Goal: Contribute content

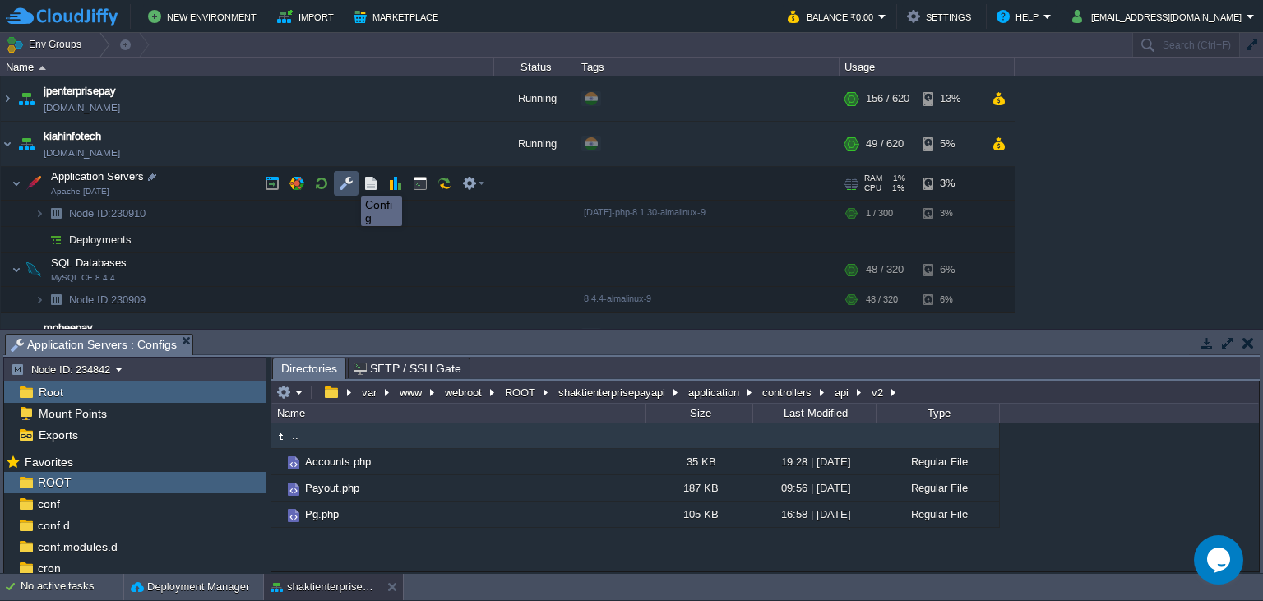
click at [350, 183] on button "button" at bounding box center [346, 183] width 15 height 15
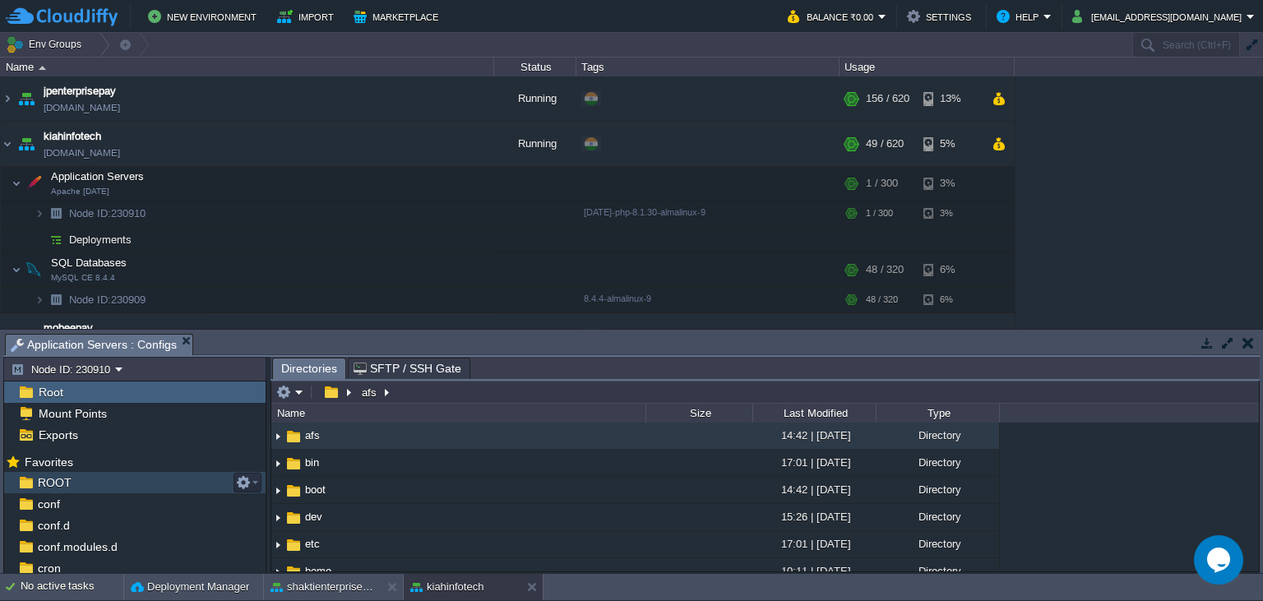
click at [153, 481] on div "ROOT" at bounding box center [134, 482] width 261 height 21
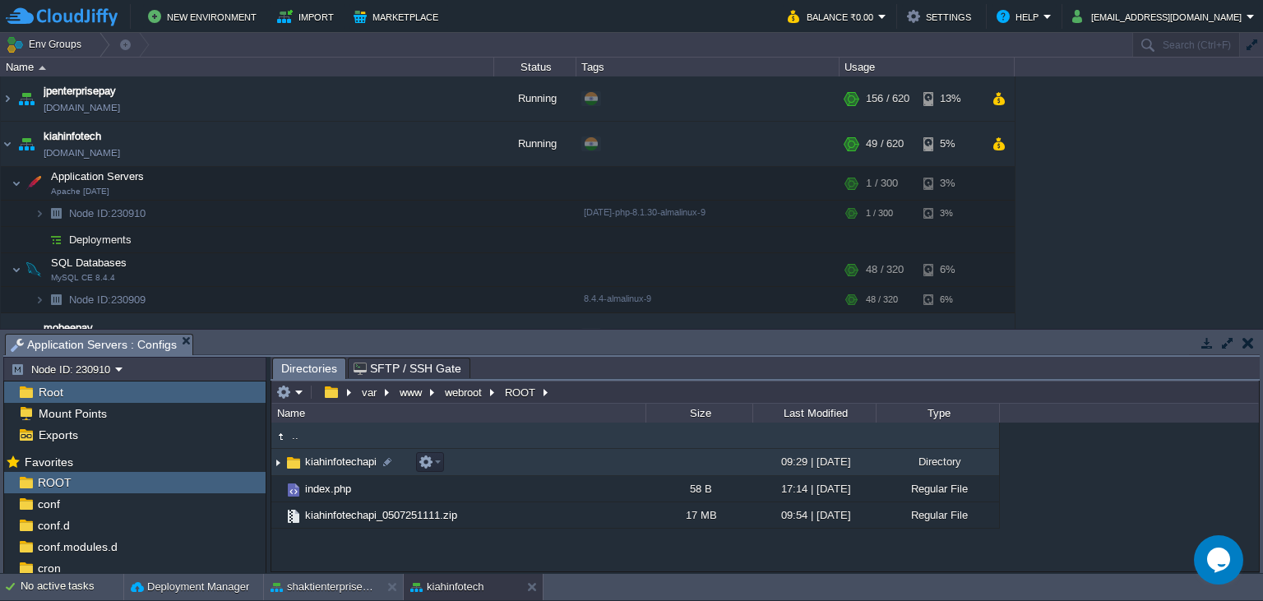
click at [335, 467] on span "kiahinfotechapi" at bounding box center [341, 462] width 76 height 14
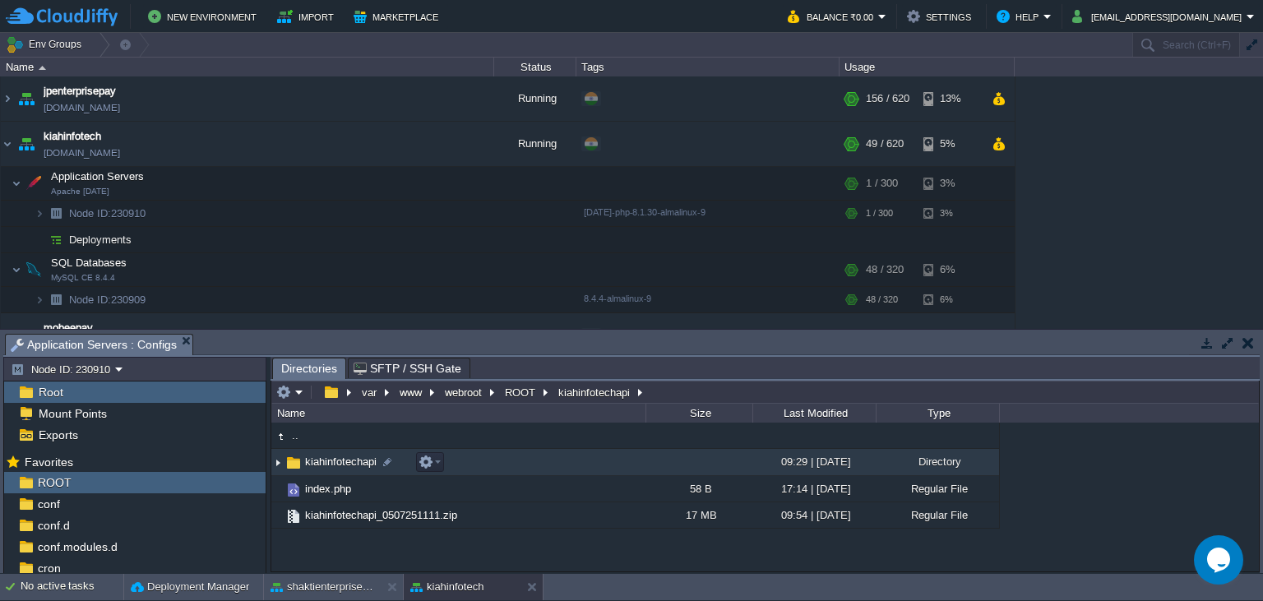
click at [335, 469] on span "kiahinfotechapi" at bounding box center [341, 462] width 76 height 14
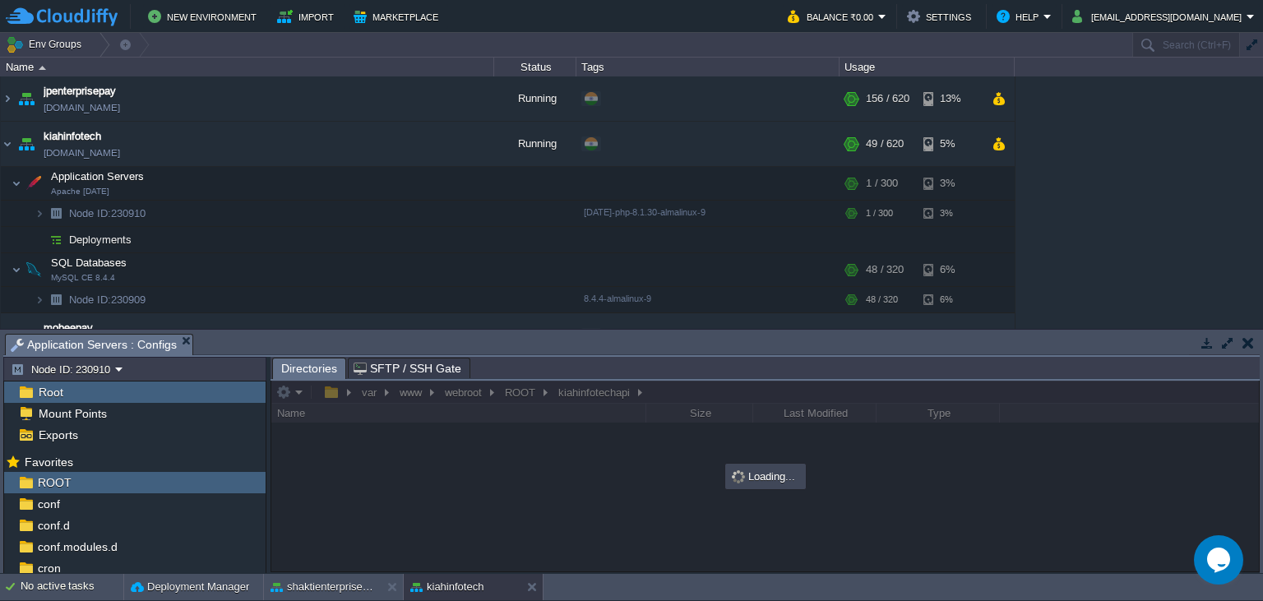
click at [333, 469] on div at bounding box center [764, 476] width 987 height 191
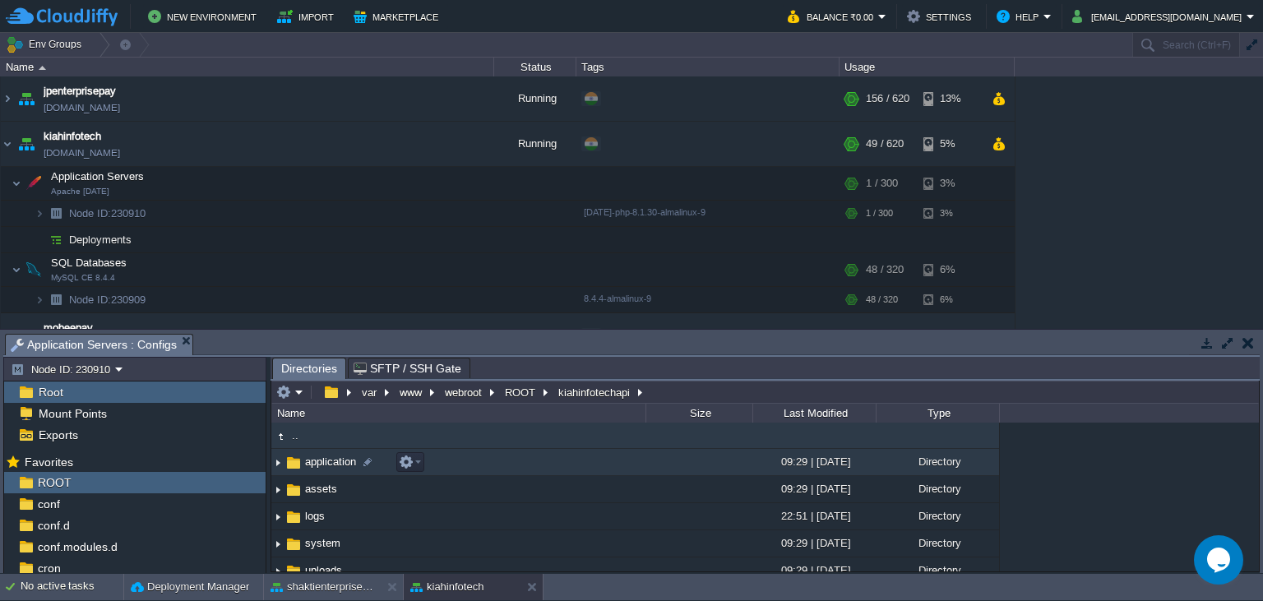
click at [335, 466] on span "application" at bounding box center [331, 462] width 56 height 14
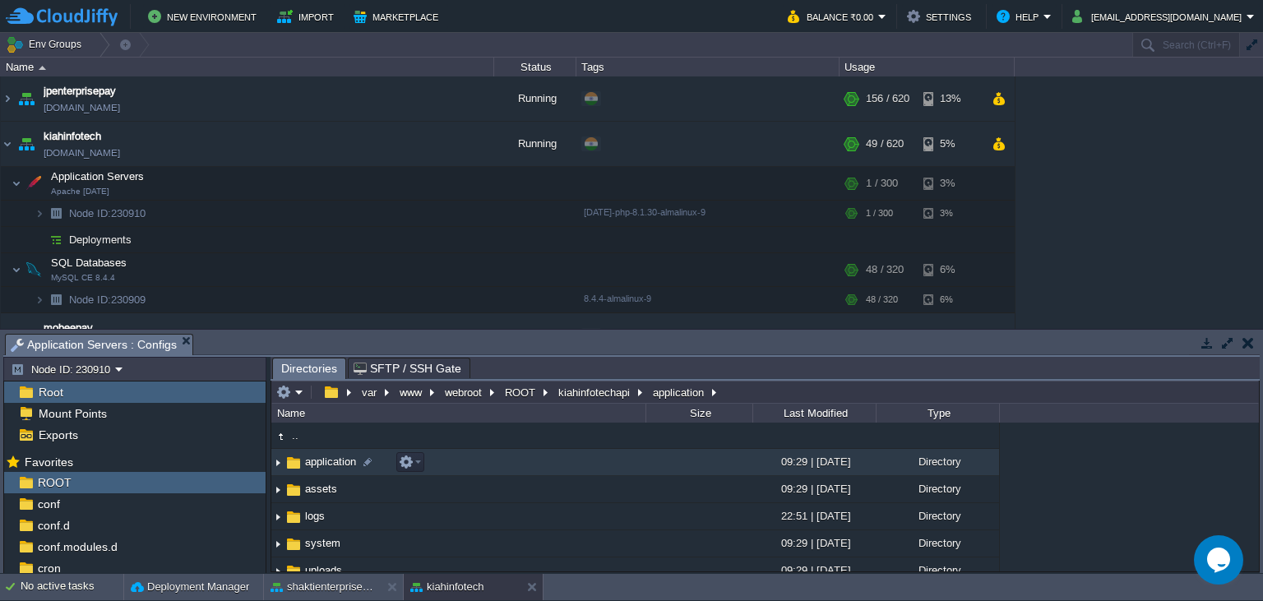
click at [335, 468] on span "application" at bounding box center [331, 462] width 56 height 14
click at [335, 469] on span "application" at bounding box center [331, 462] width 56 height 14
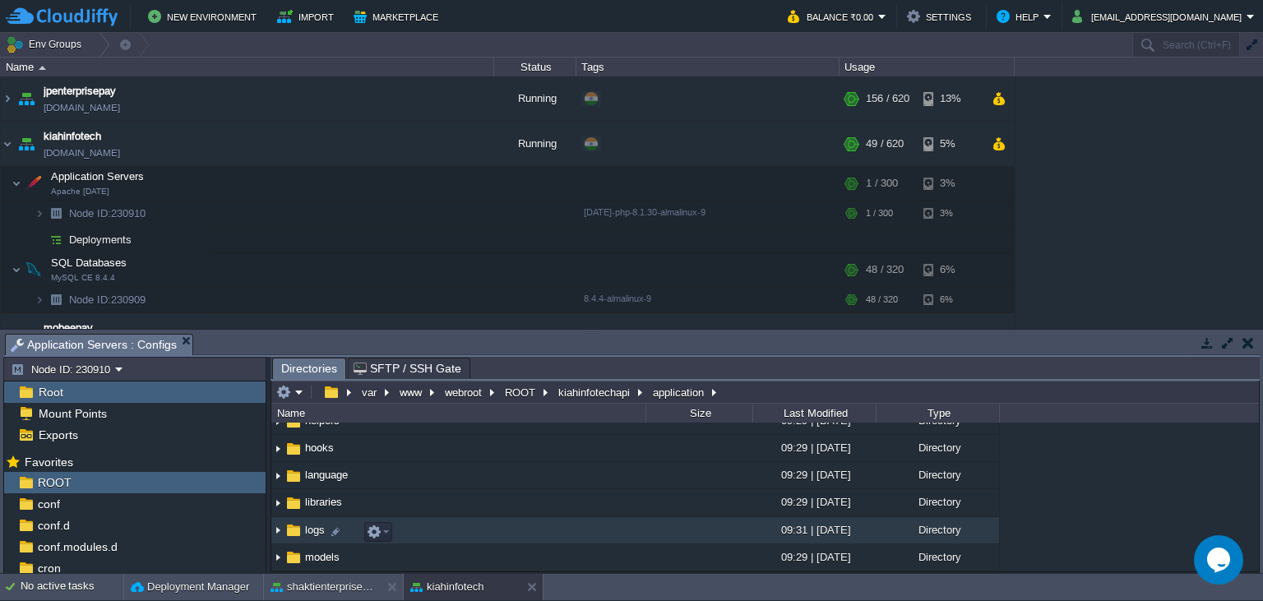
scroll to position [224, 0]
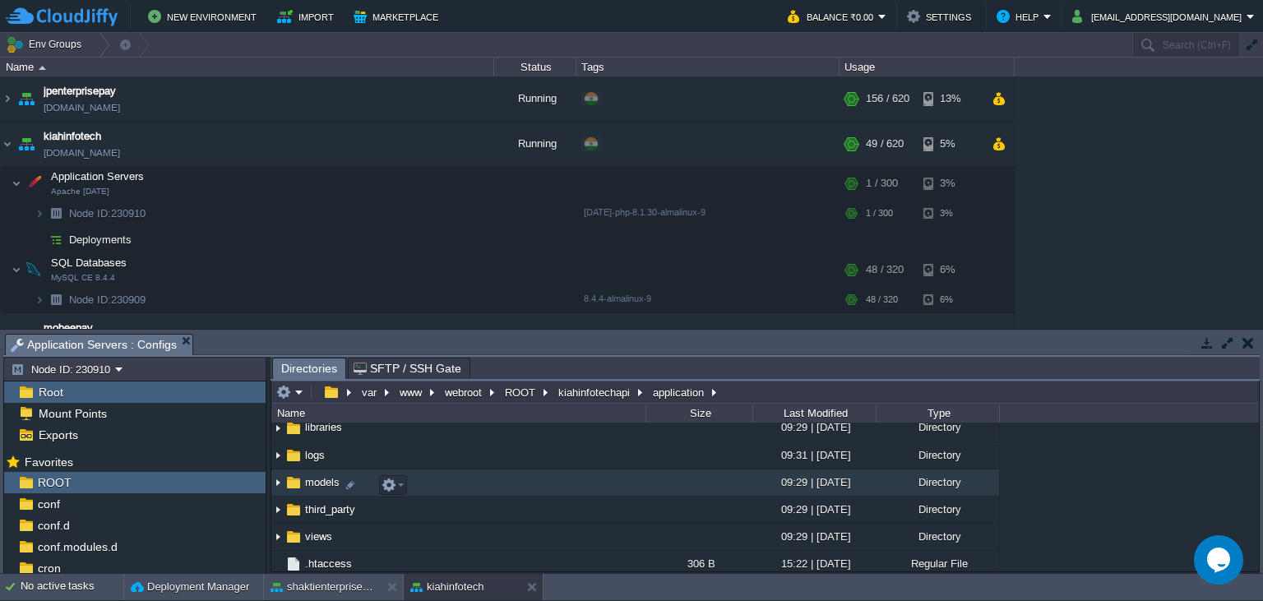
click at [323, 489] on span "models" at bounding box center [322, 482] width 39 height 14
click at [324, 495] on td "models" at bounding box center [458, 482] width 374 height 27
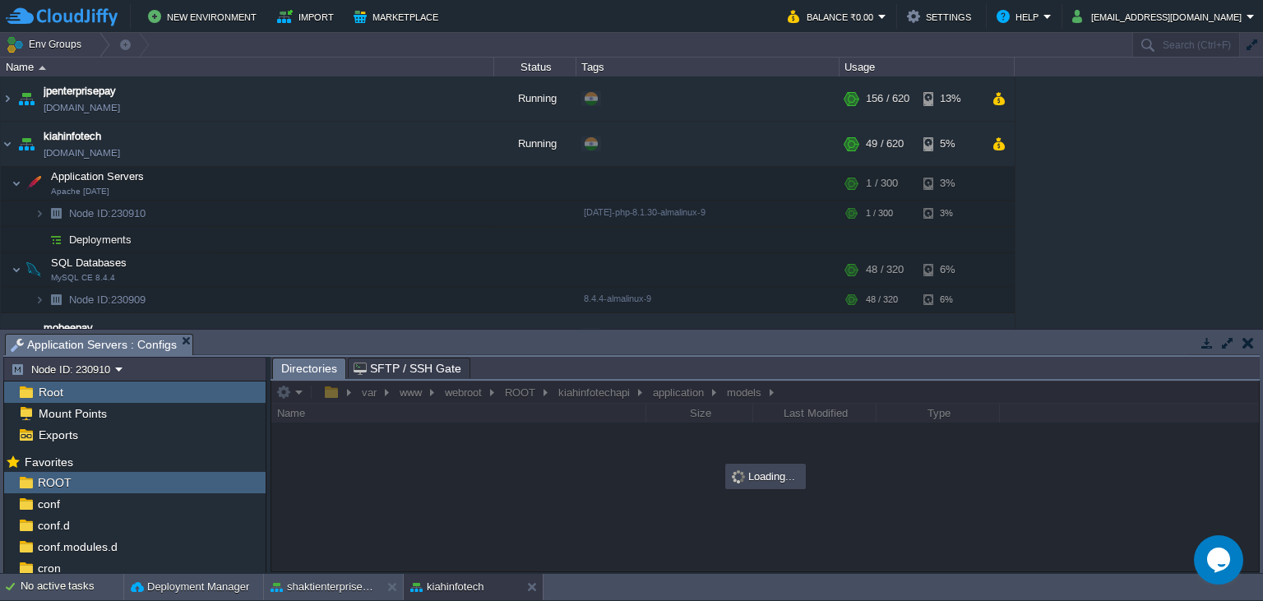
scroll to position [0, 0]
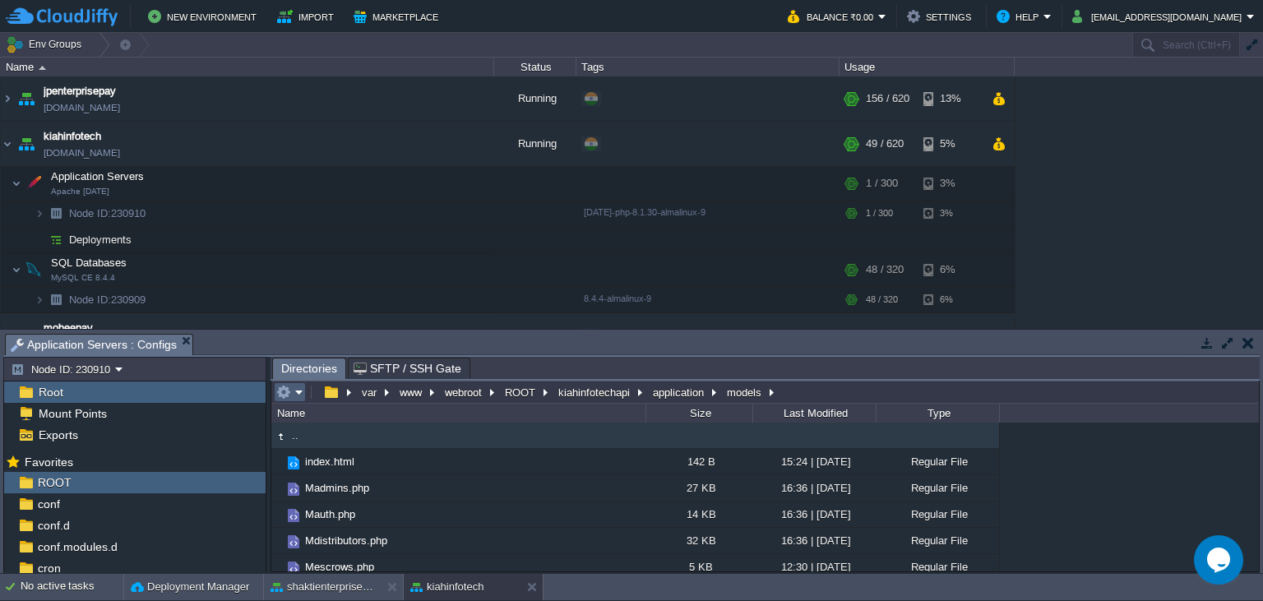
click at [293, 391] on em at bounding box center [289, 392] width 27 height 15
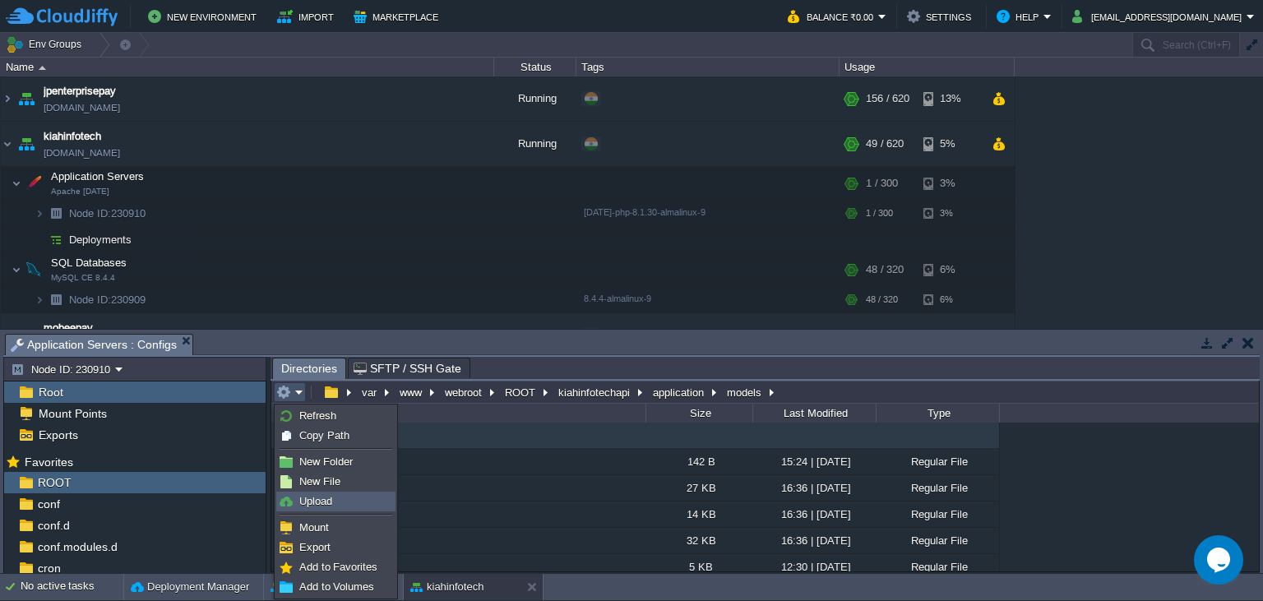
click at [339, 509] on link "Upload" at bounding box center [336, 501] width 118 height 18
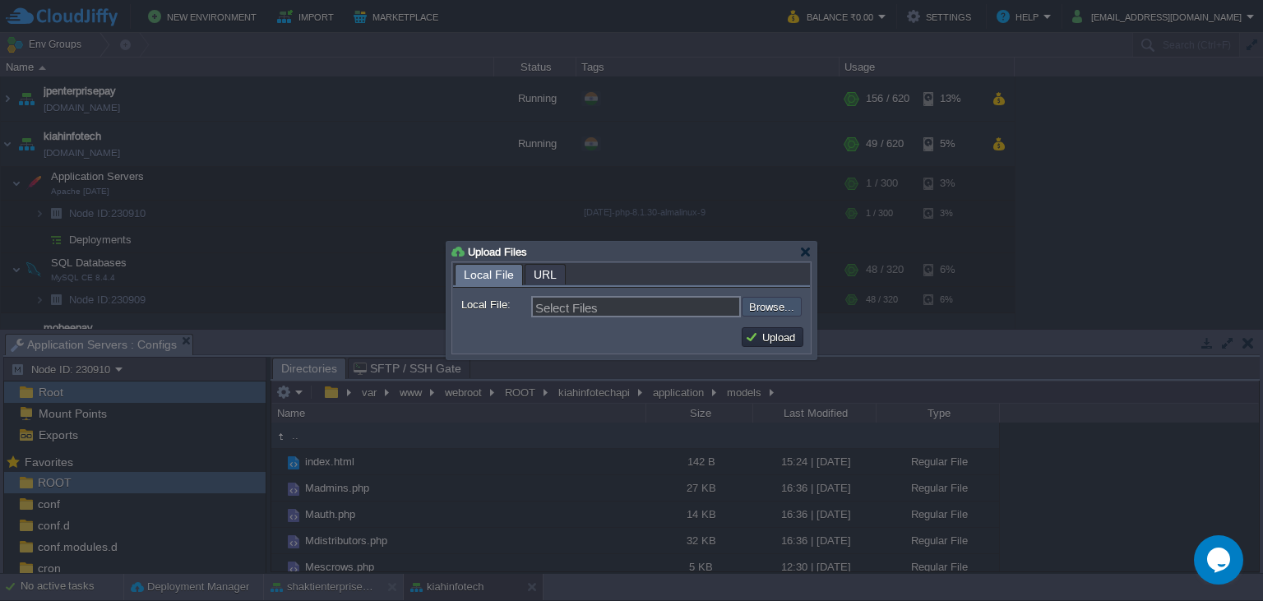
click at [768, 308] on input "file" at bounding box center [698, 307] width 208 height 20
type input "C:\fakepath\Mpayins.php"
type input "Mpayins.php, Mpayouts.php"
click at [784, 340] on button "Upload" at bounding box center [772, 337] width 55 height 15
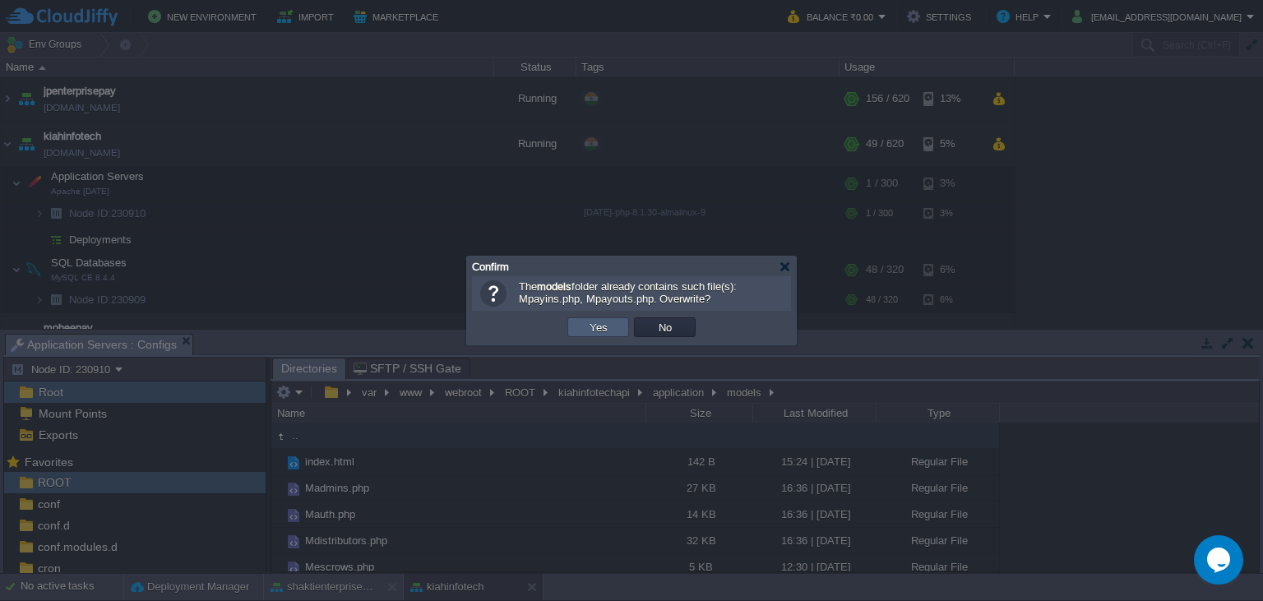
click at [608, 331] on button "Yes" at bounding box center [599, 327] width 28 height 15
